Goal: Navigation & Orientation: Find specific page/section

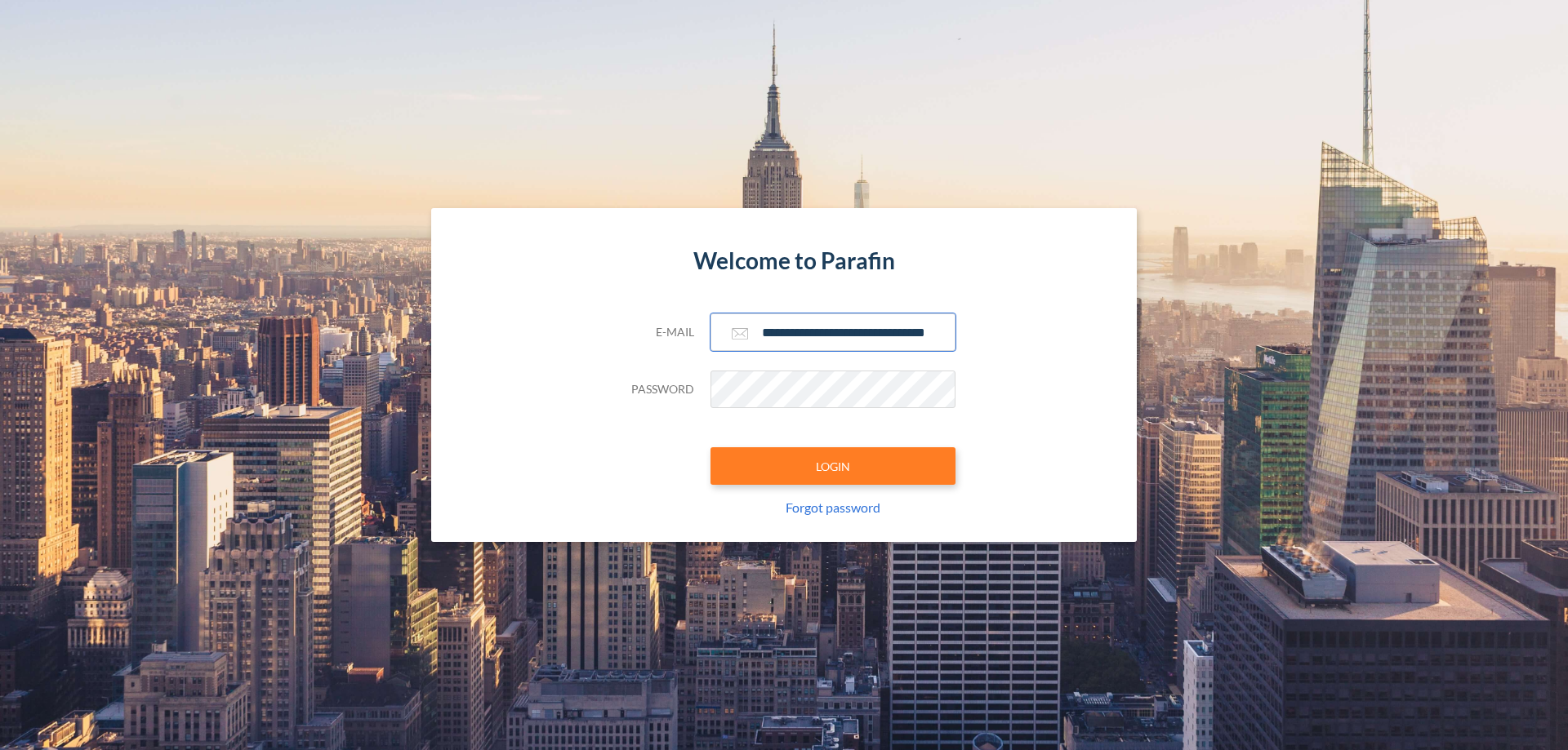
type input "**********"
click at [833, 466] on button "LOGIN" at bounding box center [832, 466] width 245 height 37
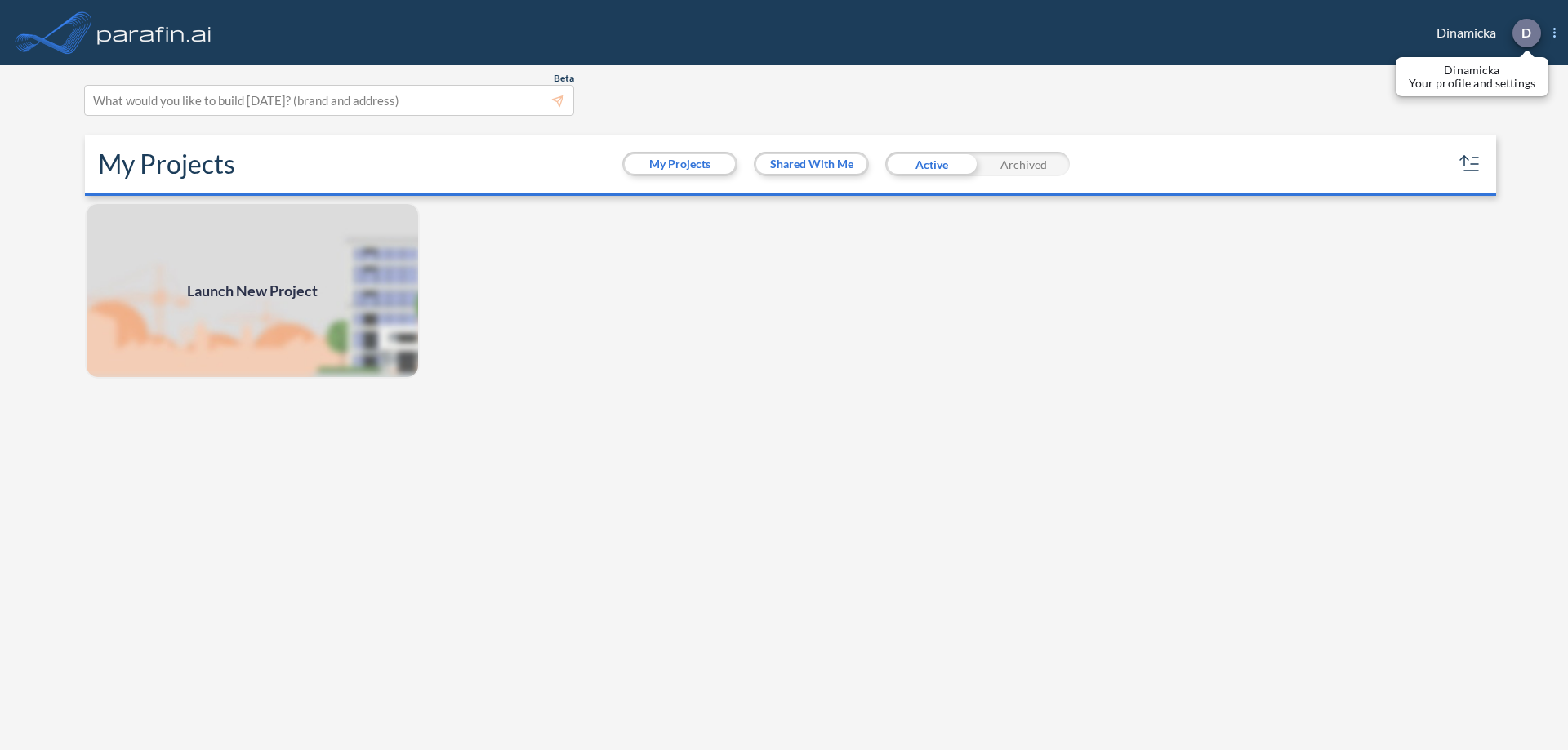
click at [1525, 33] on p "D" at bounding box center [1527, 32] width 10 height 14
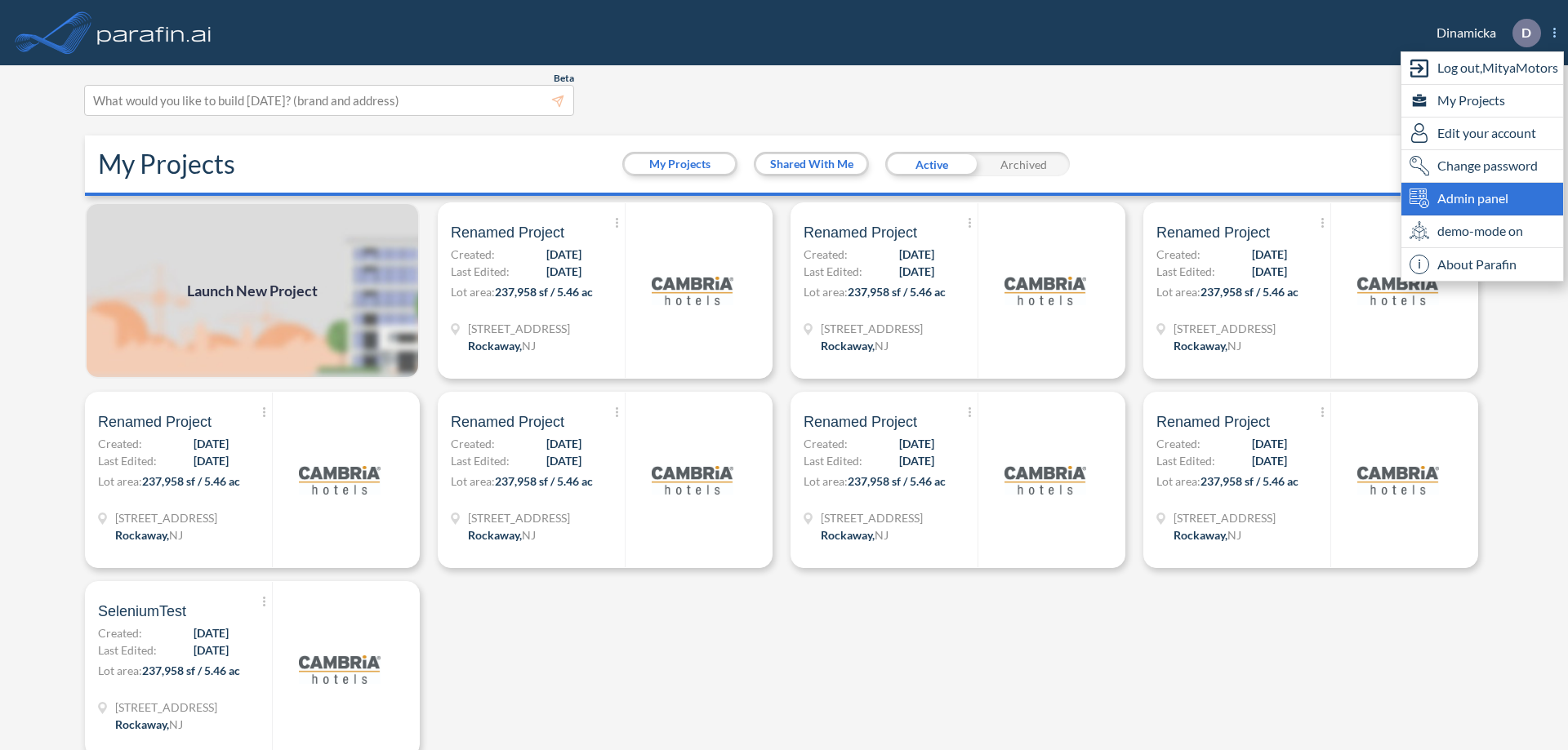
click at [1482, 198] on span "Admin panel" at bounding box center [1472, 198] width 71 height 19
